Goal: Find contact information: Find contact information

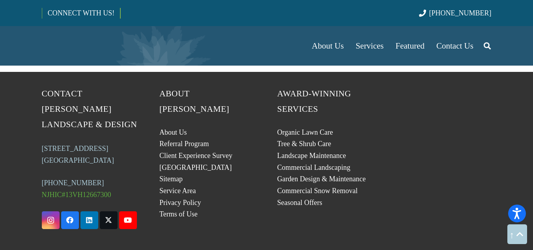
scroll to position [2016, 0]
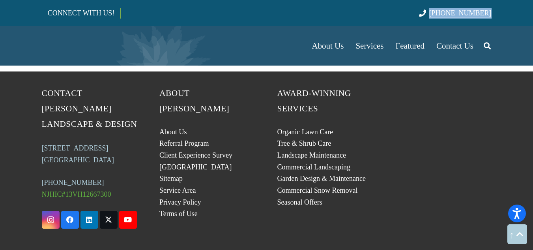
drag, startPoint x: 480, startPoint y: 16, endPoint x: 447, endPoint y: 16, distance: 32.4
click at [447, 16] on div "CONNECT WITH US! (201) 785-9400" at bounding box center [266, 13] width 533 height 26
copy span "[PHONE_NUMBER]"
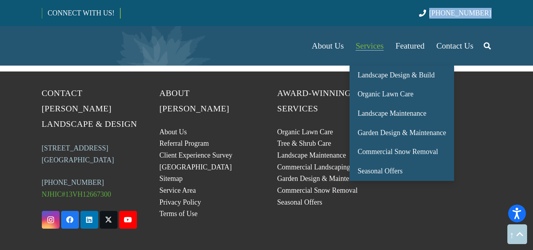
click at [363, 46] on span "Services" at bounding box center [370, 45] width 28 height 9
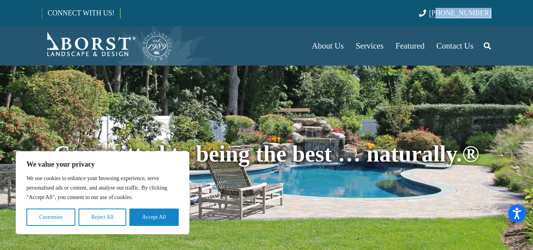
drag, startPoint x: 495, startPoint y: 13, endPoint x: 453, endPoint y: 13, distance: 42.6
click at [453, 13] on div "CONNECT WITH US! [PHONE_NUMBER]" at bounding box center [266, 13] width 533 height 26
drag, startPoint x: 501, startPoint y: 30, endPoint x: 501, endPoint y: 17, distance: 13.1
click at [501, 28] on div "About Us Our Team Articles Testimonials Referral Program Careers Services Lands…" at bounding box center [266, 45] width 533 height 39
drag, startPoint x: 503, startPoint y: 12, endPoint x: 441, endPoint y: 17, distance: 61.4
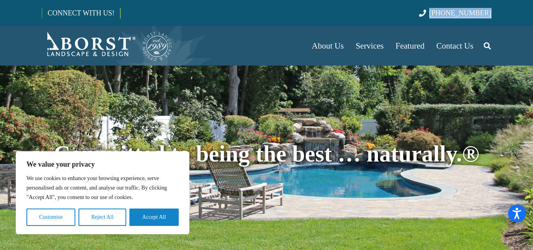
click at [441, 17] on div "CONNECT WITH US! [PHONE_NUMBER]" at bounding box center [266, 13] width 533 height 26
copy link "[PHONE_NUMBER]"
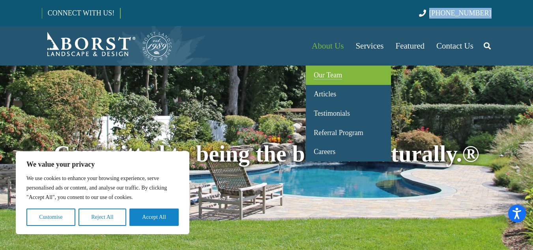
click at [333, 74] on span "Our Team" at bounding box center [328, 75] width 28 height 8
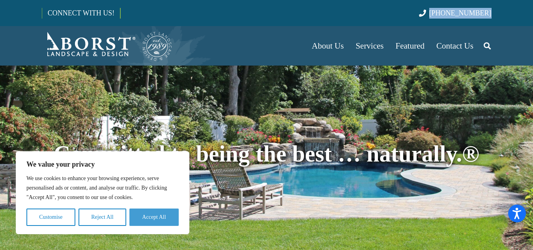
click at [161, 222] on button "Accept All" at bounding box center [153, 216] width 49 height 17
